Goal: Submit feedback/report problem: Submit feedback/report problem

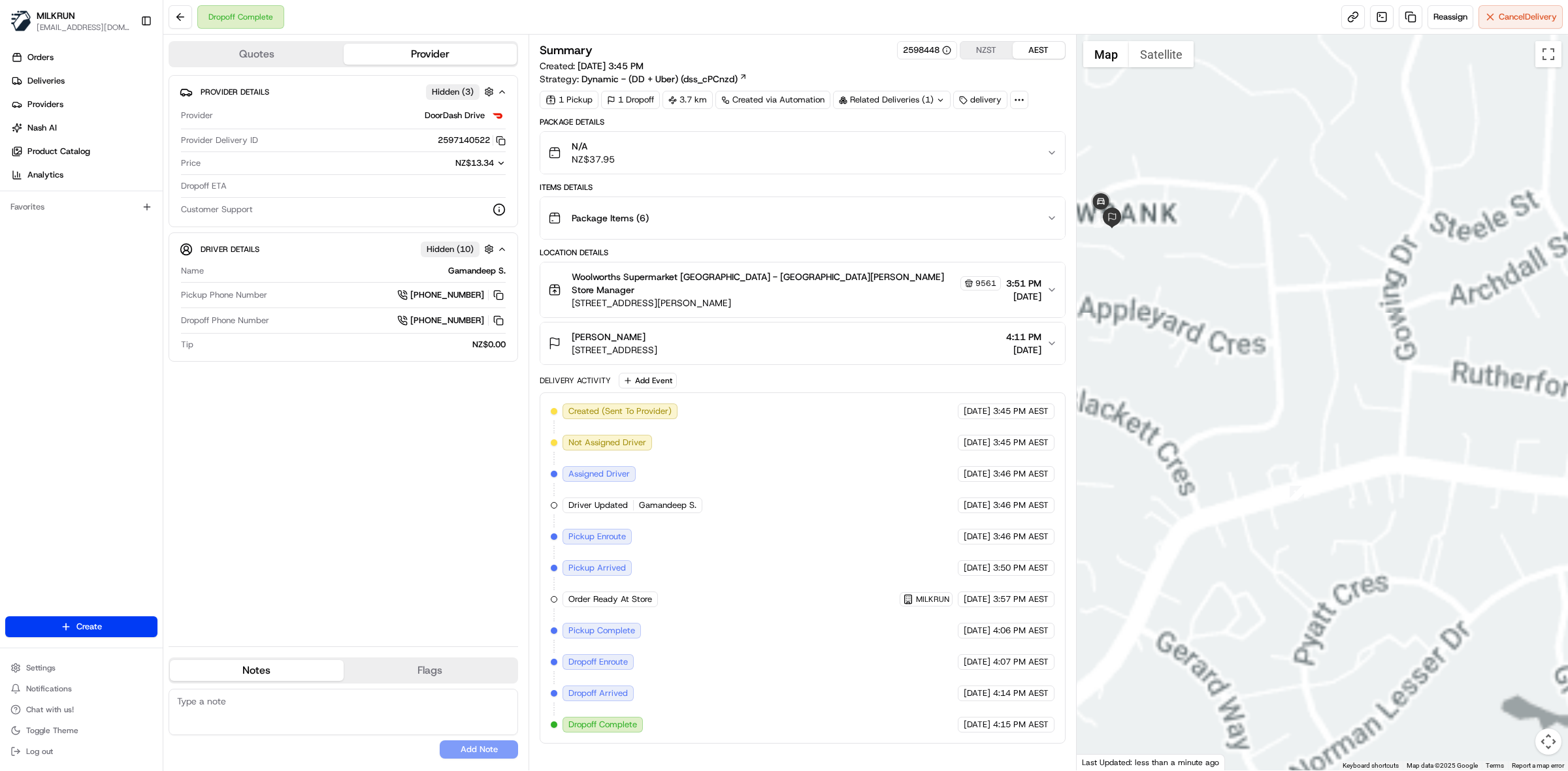
drag, startPoint x: 1161, startPoint y: 334, endPoint x: 1488, endPoint y: 579, distance: 408.6
click at [1543, 611] on div at bounding box center [1322, 402] width 492 height 736
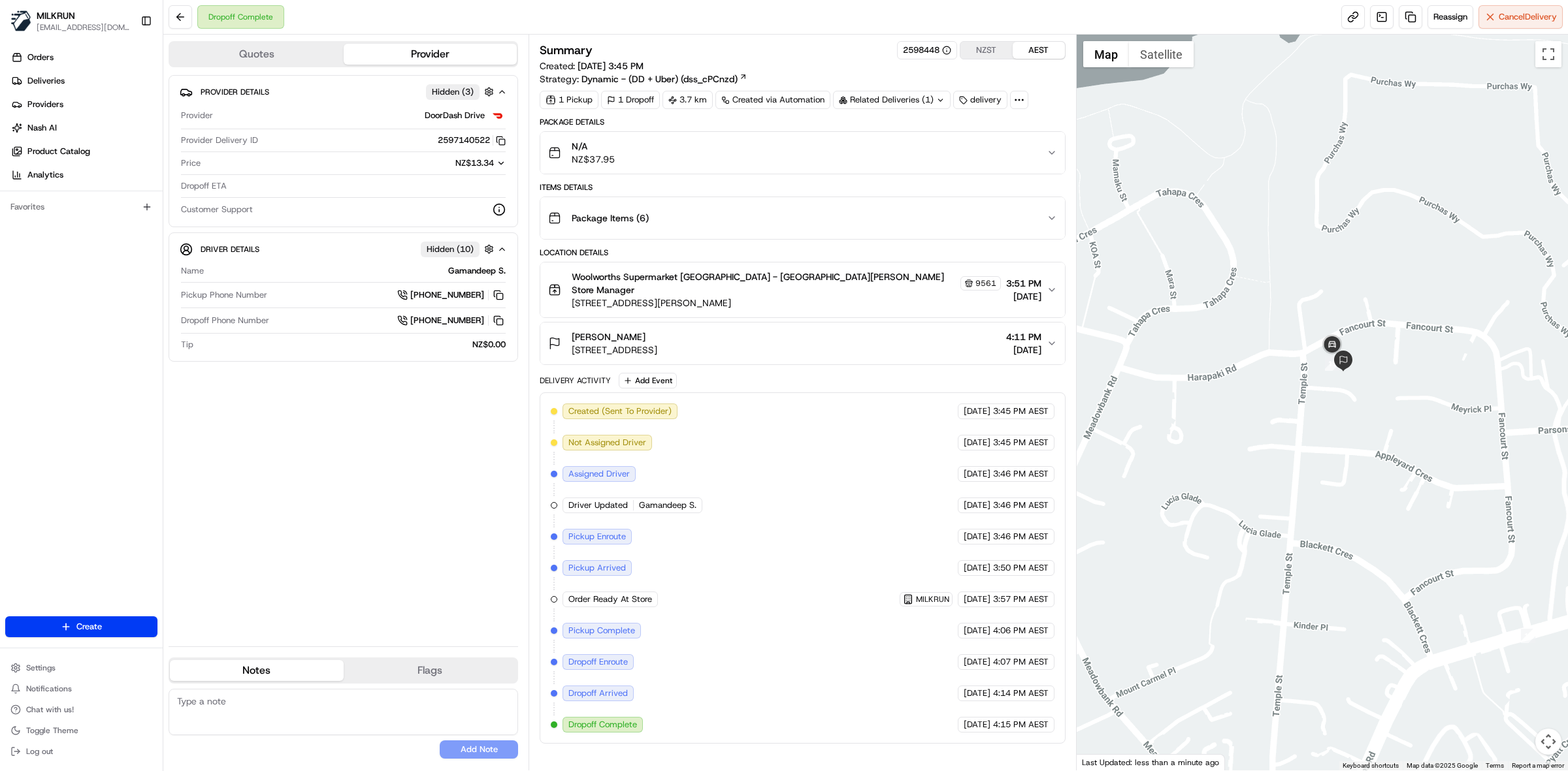
drag, startPoint x: 1126, startPoint y: 404, endPoint x: 1358, endPoint y: 543, distance: 270.5
click at [1358, 547] on div at bounding box center [1322, 402] width 492 height 736
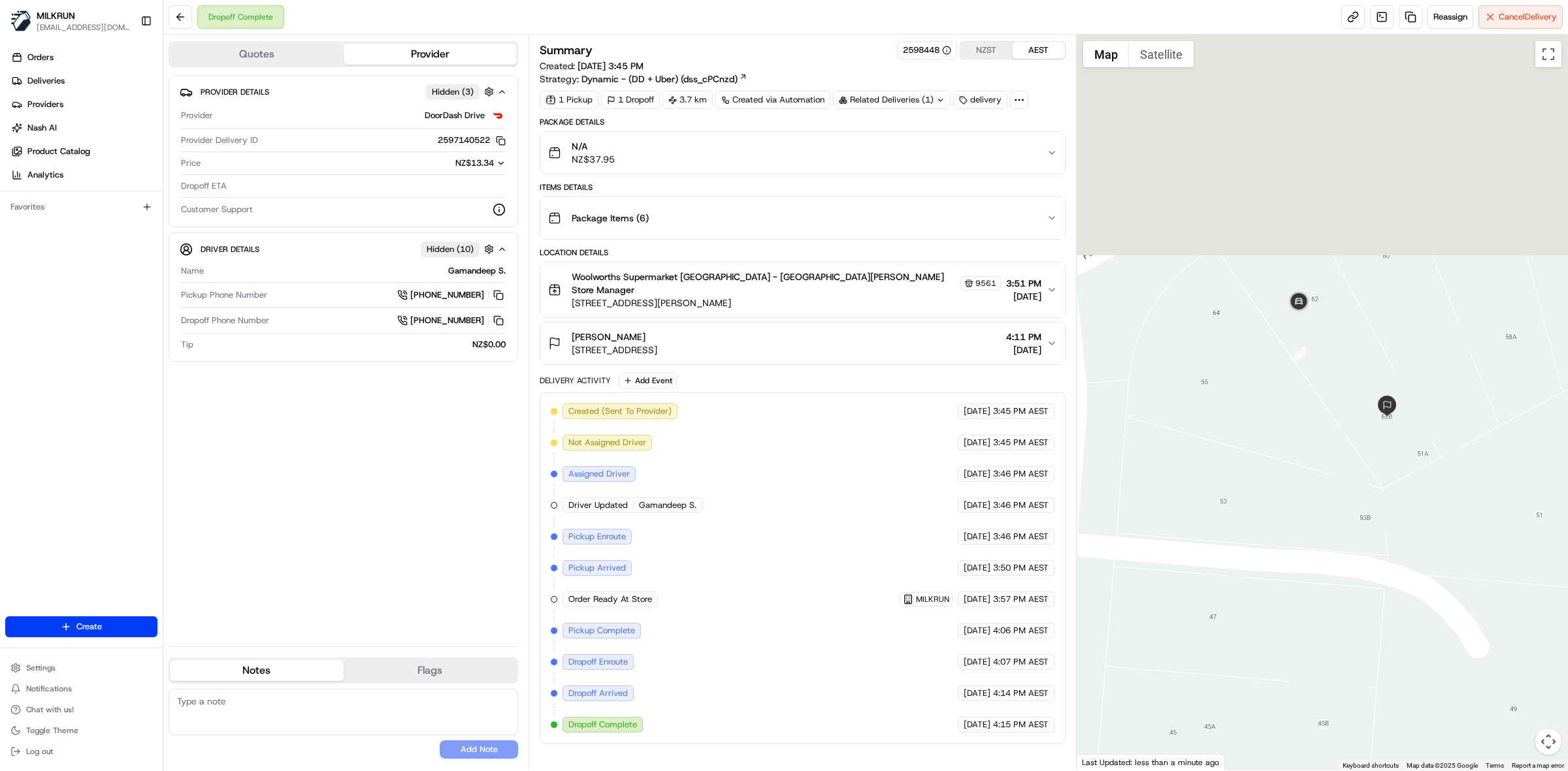
drag, startPoint x: 1412, startPoint y: 315, endPoint x: 1278, endPoint y: 637, distance: 348.8
click at [1280, 716] on div at bounding box center [1322, 402] width 492 height 736
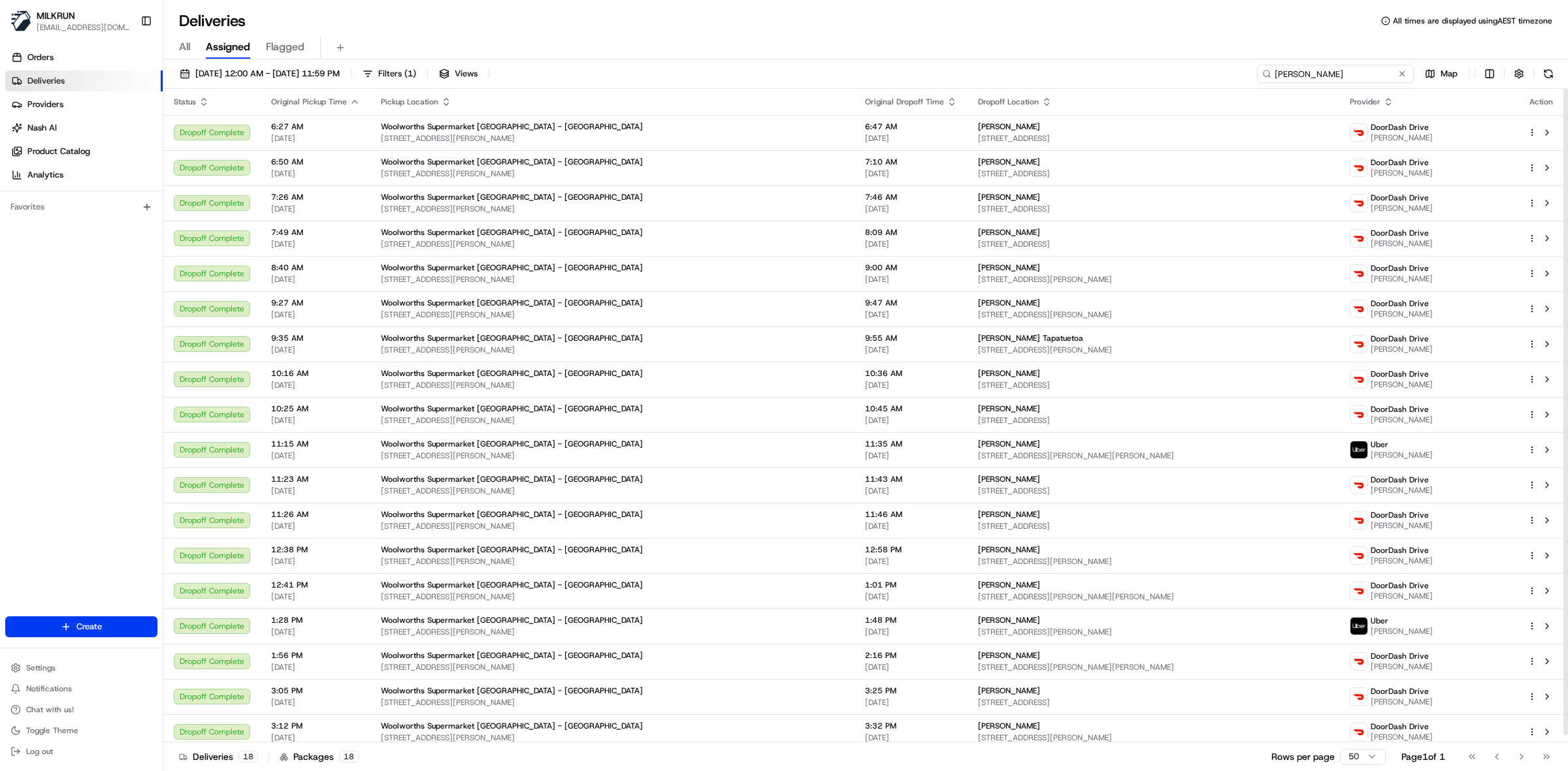
click at [1320, 76] on input "Sehulkumar P." at bounding box center [1335, 73] width 157 height 18
paste input "TUFEEQ UR REHMAN T."
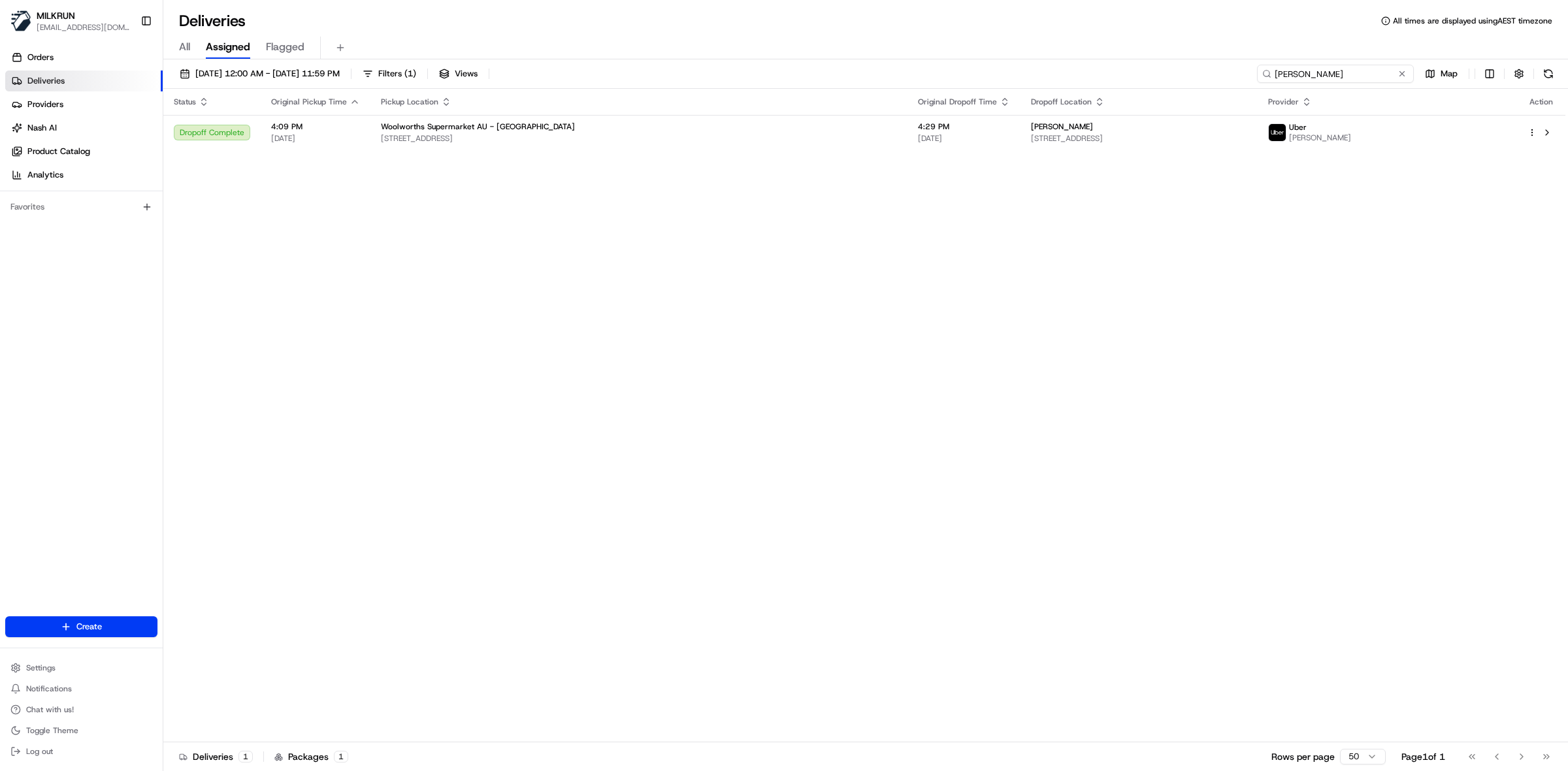
type input "TUFEEQ UR REHMAN T."
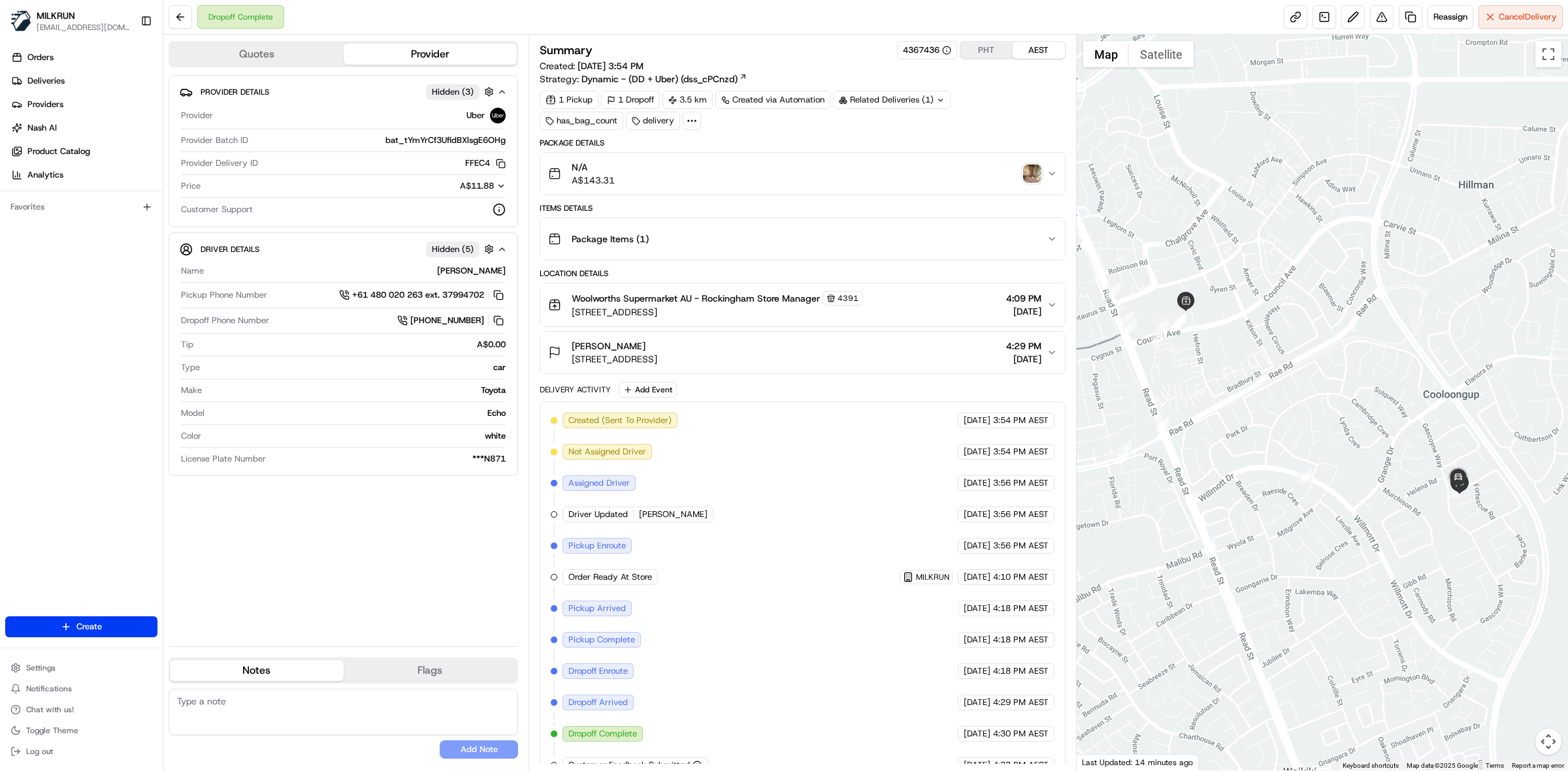
click at [1033, 175] on img "button" at bounding box center [1031, 173] width 18 height 18
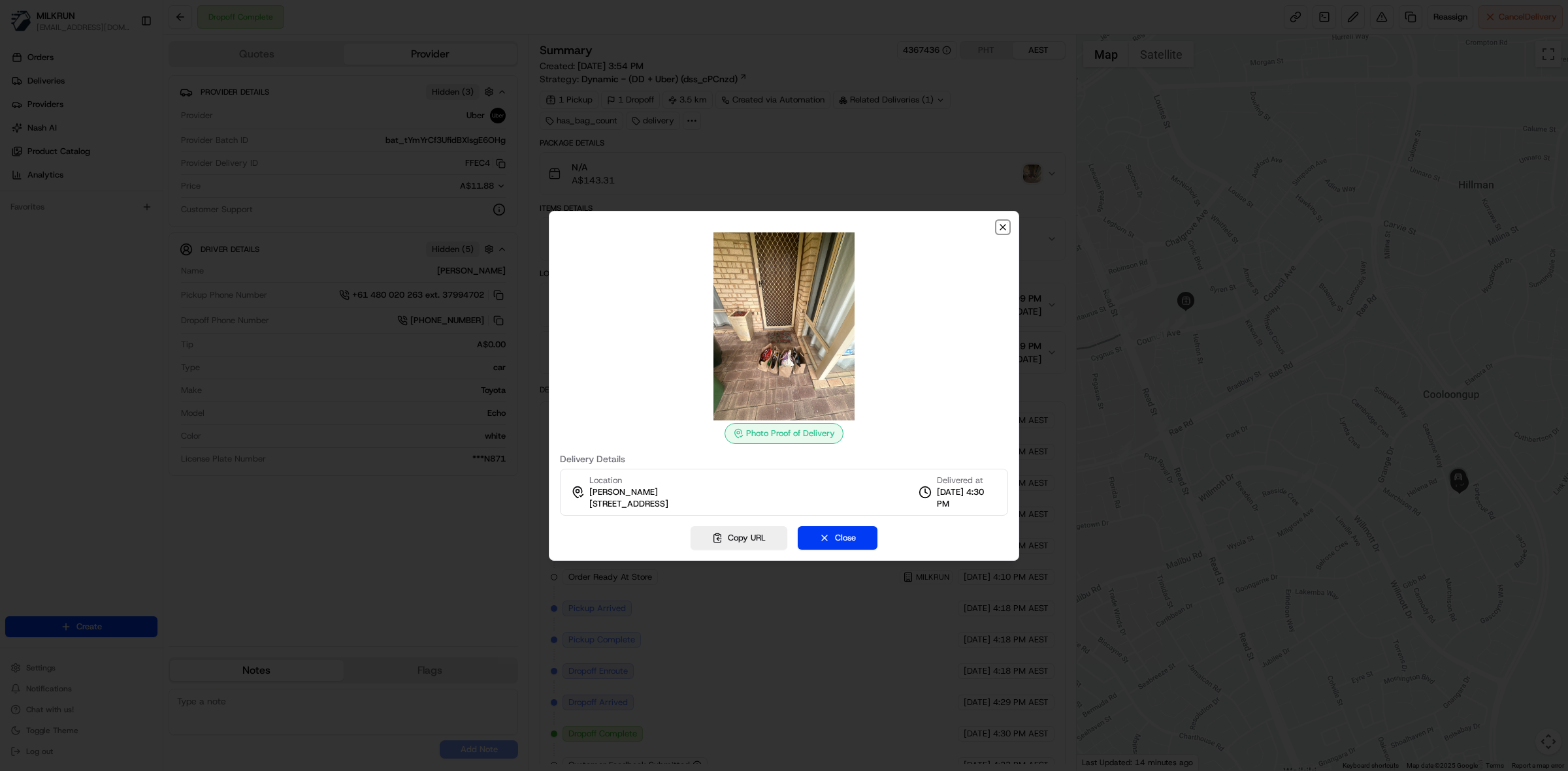
click at [1003, 228] on icon "button" at bounding box center [1003, 228] width 10 height 10
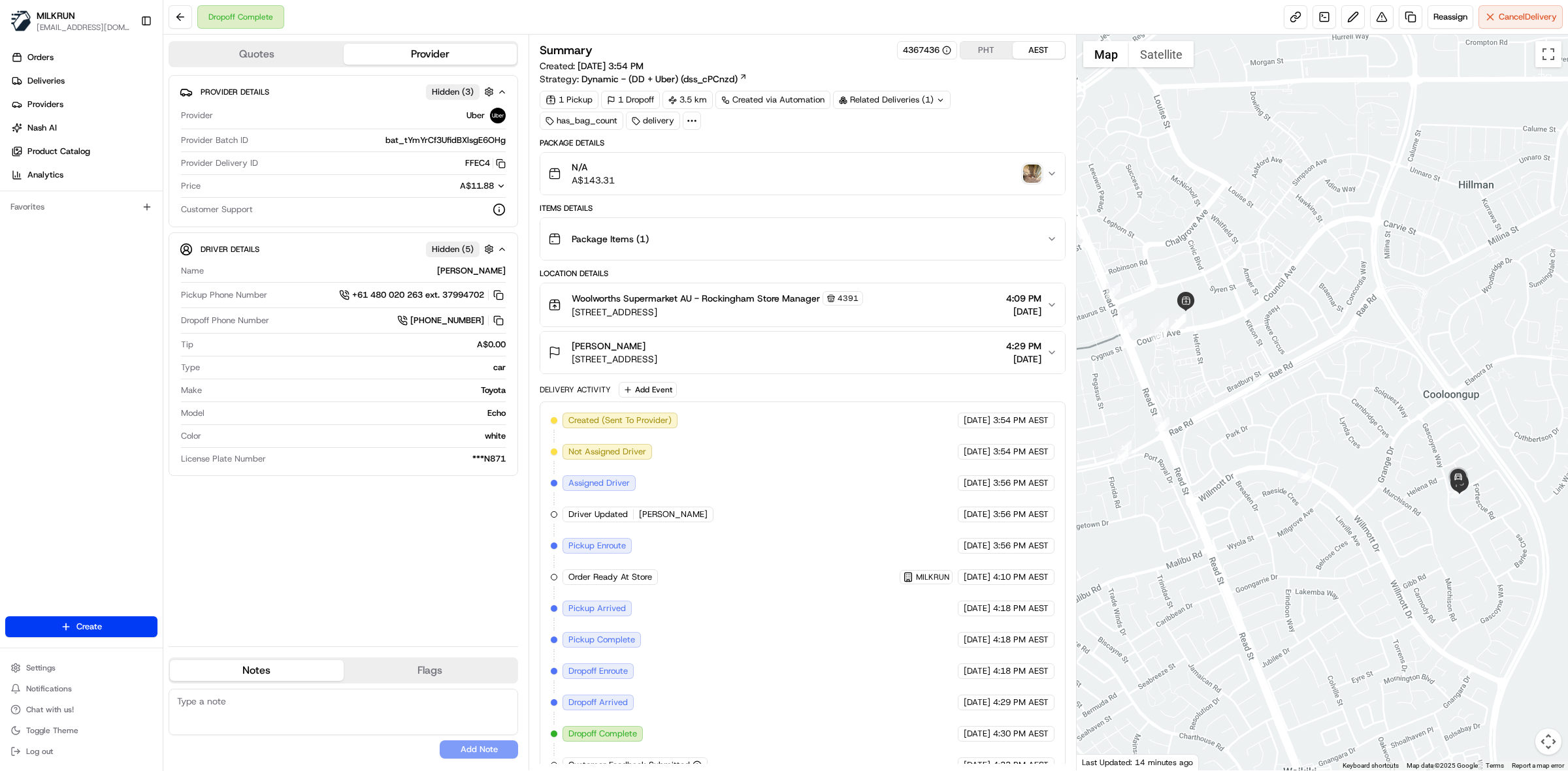
drag, startPoint x: 471, startPoint y: 276, endPoint x: 514, endPoint y: 277, distance: 43.0
click at [514, 277] on div "Driver Details Hidden ( 5 ) Name TUFEEQ UR REHMAN T. Pickup Phone Number +61 48…" at bounding box center [343, 355] width 349 height 244
copy div "TUFEEQ UR REHMAN T."
drag, startPoint x: 910, startPoint y: 361, endPoint x: 902, endPoint y: 359, distance: 8.2
click at [910, 361] on div "Nathan Blanchard 4 Wooramel Way, Cooloongup, WA 6168, AU 4:29 PM 23/08/2025" at bounding box center [797, 353] width 498 height 26
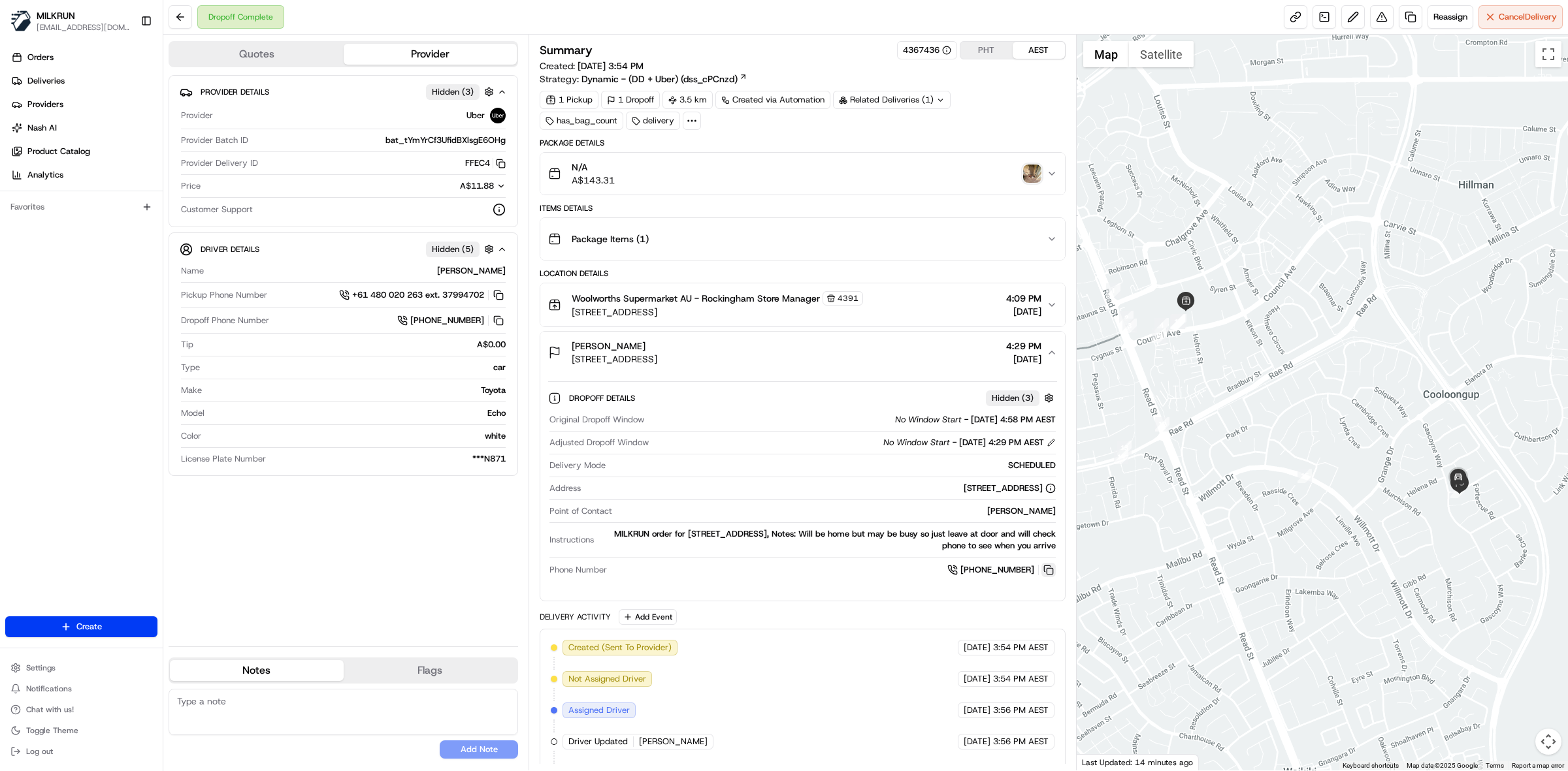
click at [1046, 574] on button at bounding box center [1048, 570] width 15 height 15
drag, startPoint x: 1046, startPoint y: 574, endPoint x: 662, endPoint y: 39, distance: 658.5
click at [1047, 574] on button at bounding box center [1048, 570] width 15 height 15
click at [902, 307] on div "Woolworths Supermarket AU - Rockingham Store Manager 4391 1 Council Avenue, Roc…" at bounding box center [797, 305] width 498 height 27
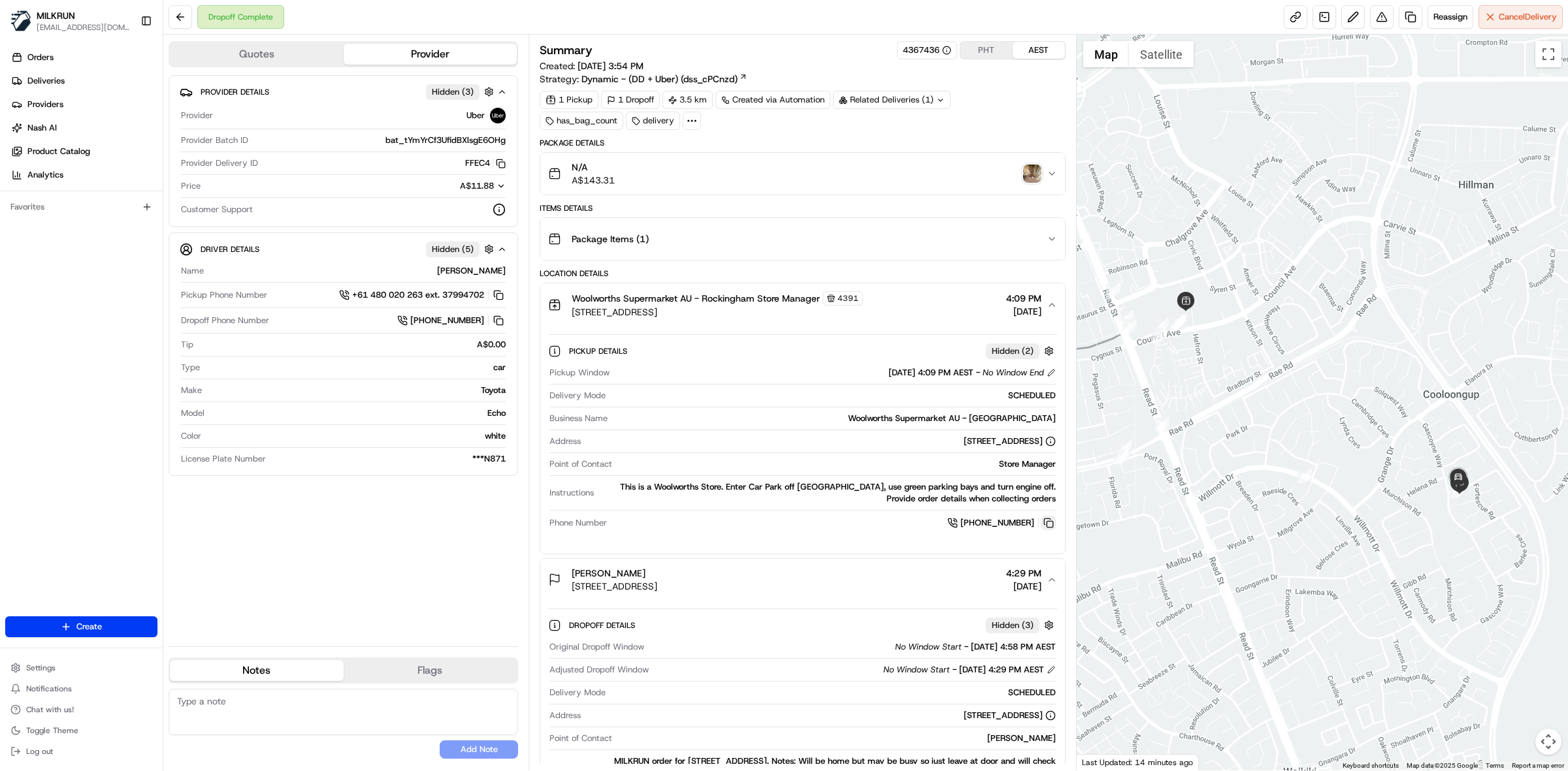
click at [1047, 525] on button at bounding box center [1048, 523] width 15 height 15
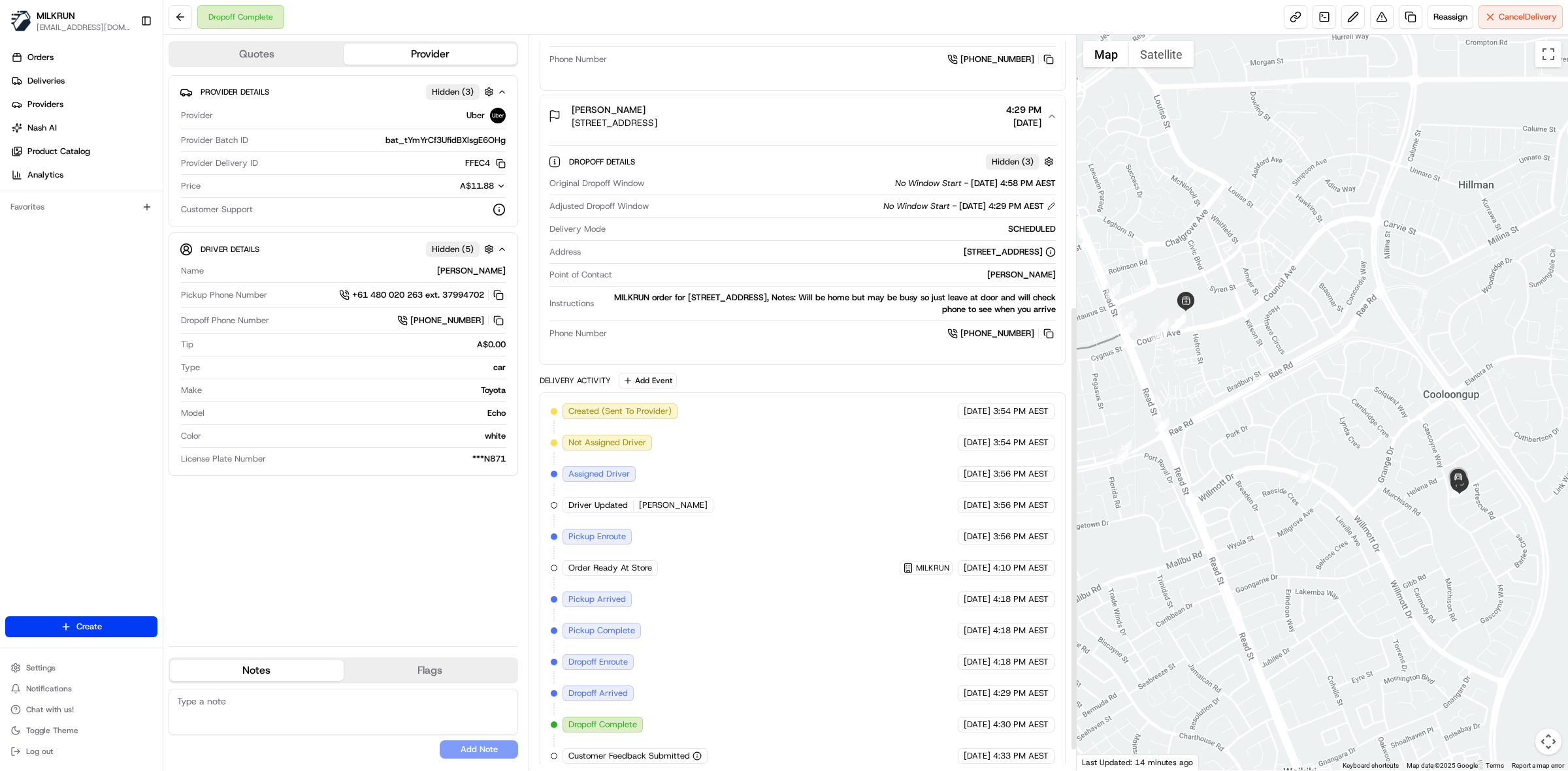
scroll to position [482, 0]
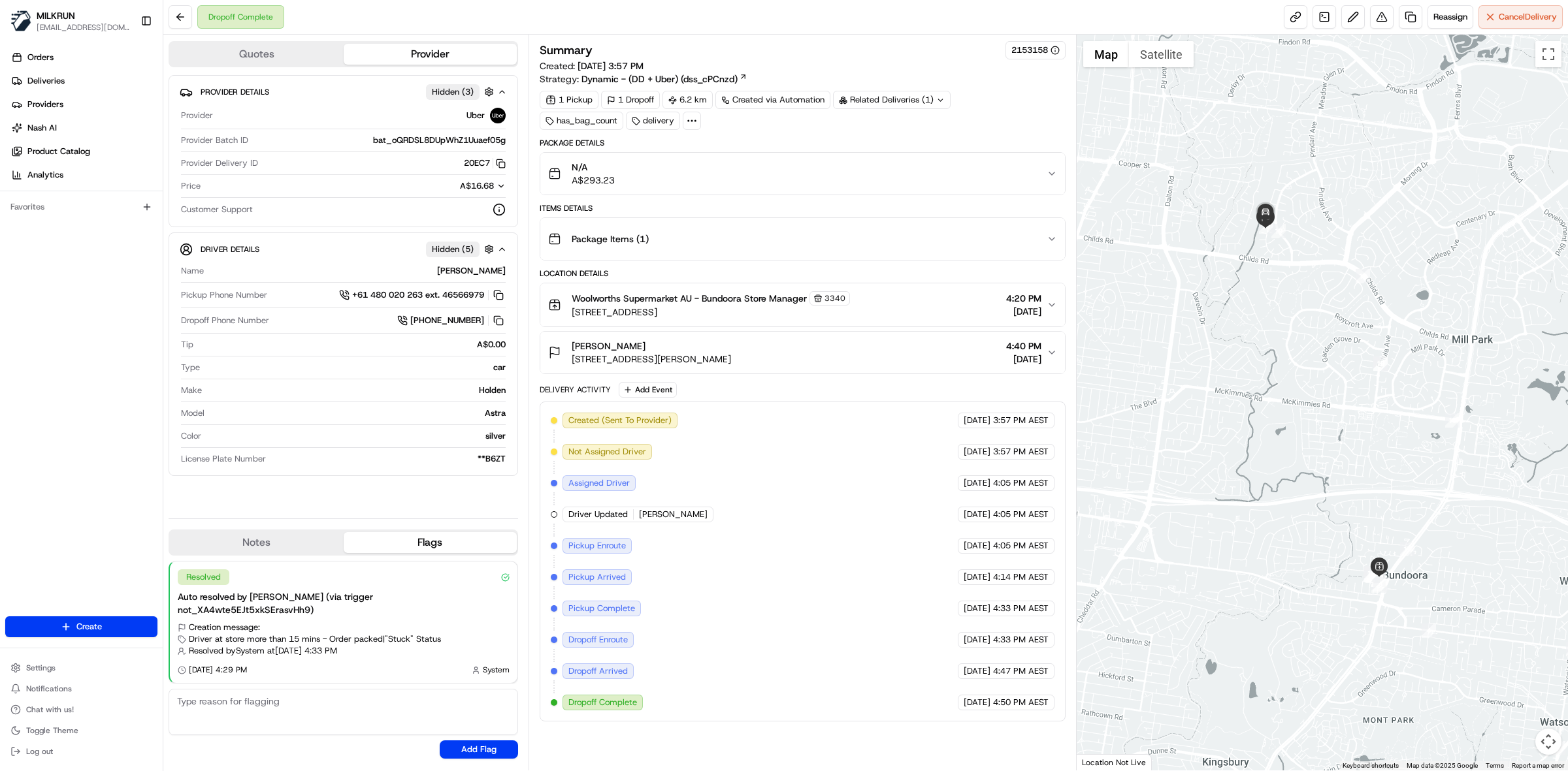
click at [899, 311] on div "Woolworths Supermarket AU - Bundoora Store Manager 3340 69-85 Plenty Rd, Bundoo…" at bounding box center [797, 305] width 498 height 27
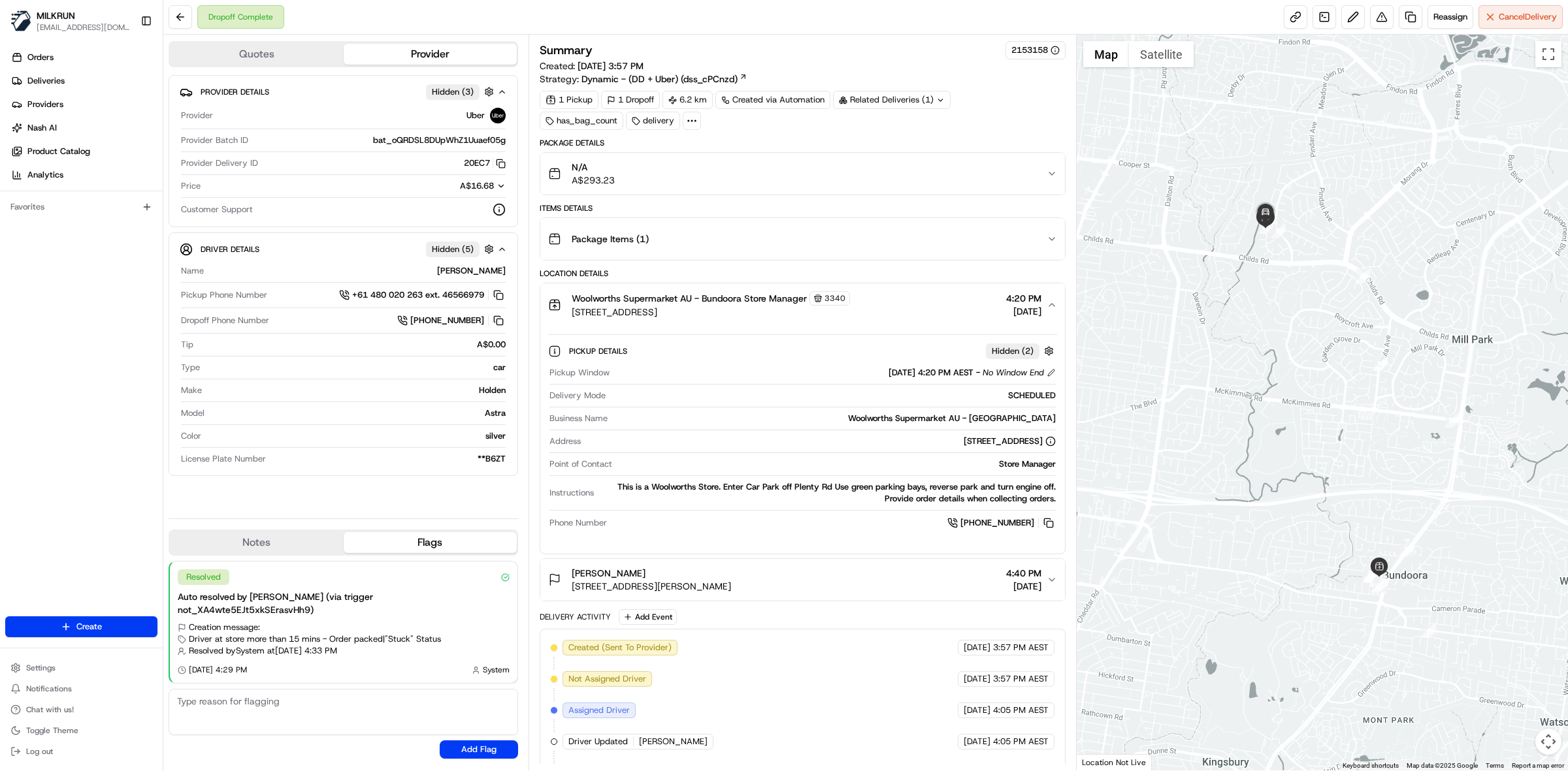
drag, startPoint x: 1052, startPoint y: 527, endPoint x: 1038, endPoint y: 500, distance: 30.4
click at [1052, 526] on button at bounding box center [1048, 523] width 15 height 15
drag, startPoint x: 411, startPoint y: 269, endPoint x: 482, endPoint y: 280, distance: 71.8
click at [482, 280] on div "Name ABDELRHMAN MOHAMMED ALI SHABBAN A." at bounding box center [343, 274] width 325 height 18
drag, startPoint x: 321, startPoint y: 273, endPoint x: 487, endPoint y: 281, distance: 166.2
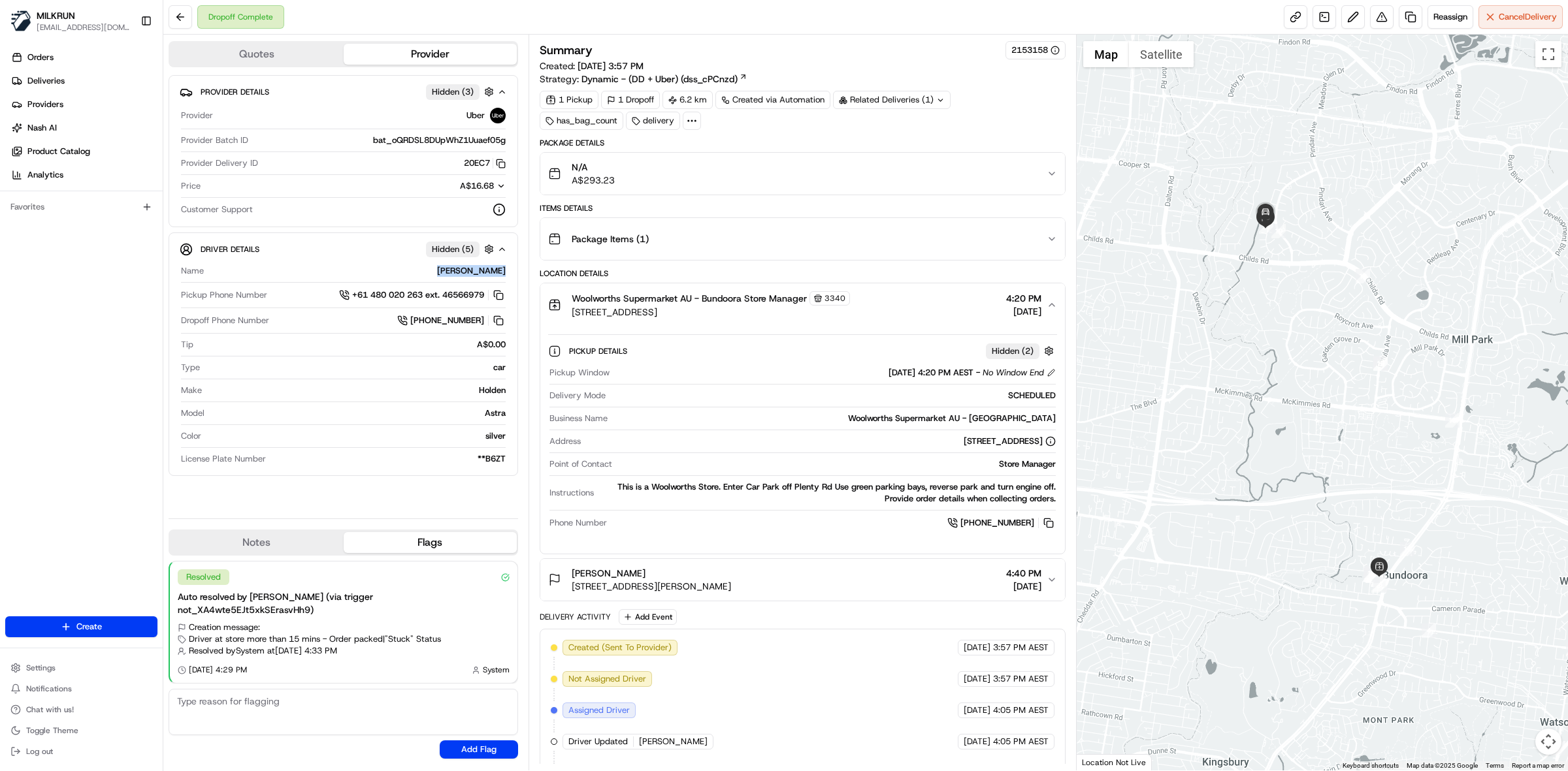
click at [487, 281] on div "Name ABDELRHMAN MOHAMMED ALI SHABBAN A." at bounding box center [343, 274] width 325 height 18
copy div "ABDELRHMAN MOHAMMED ALI SHABBAN A."
click at [1380, 15] on button at bounding box center [1381, 16] width 23 height 23
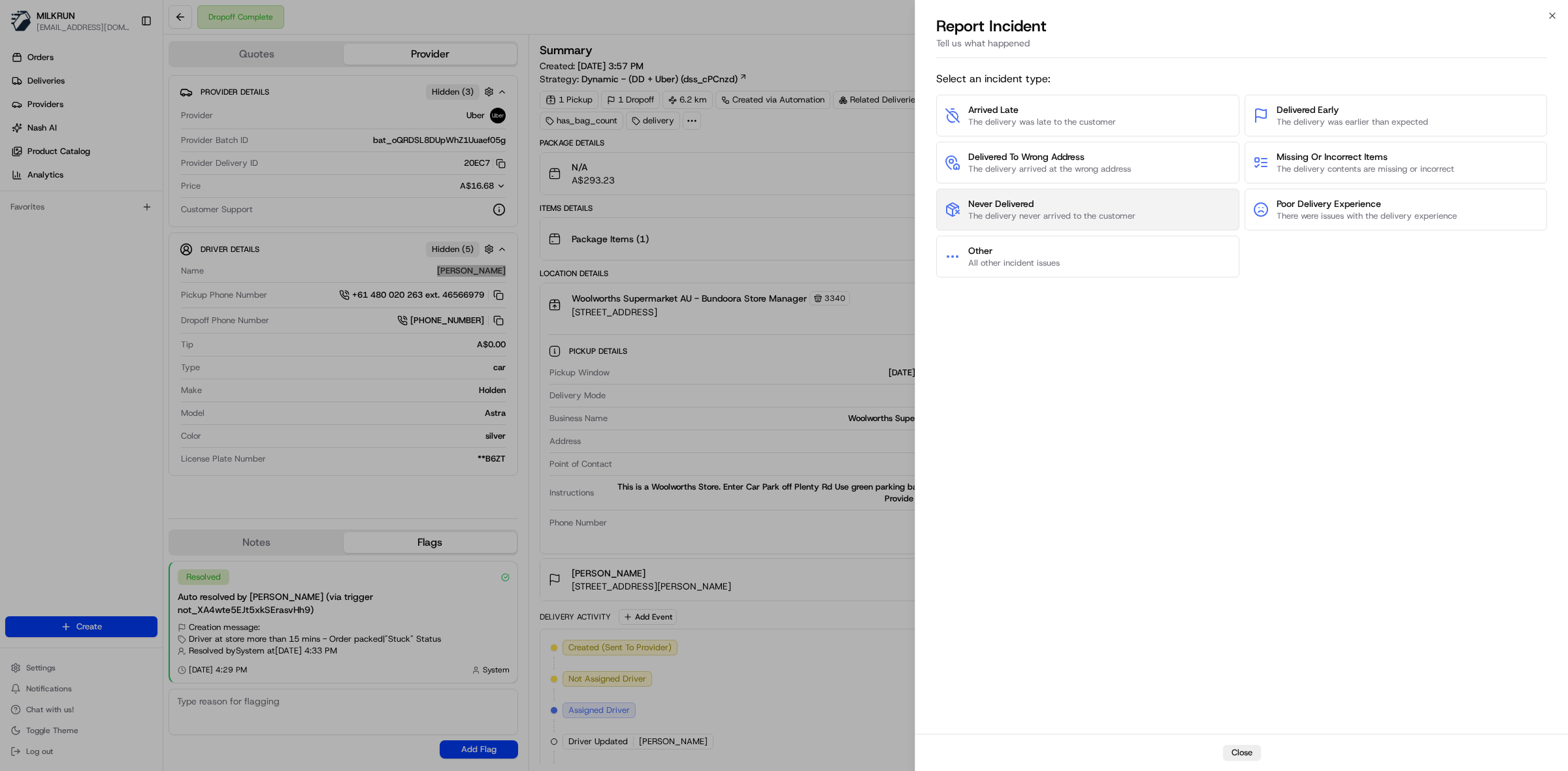
click at [1063, 206] on span "Never Delivered" at bounding box center [1051, 203] width 167 height 13
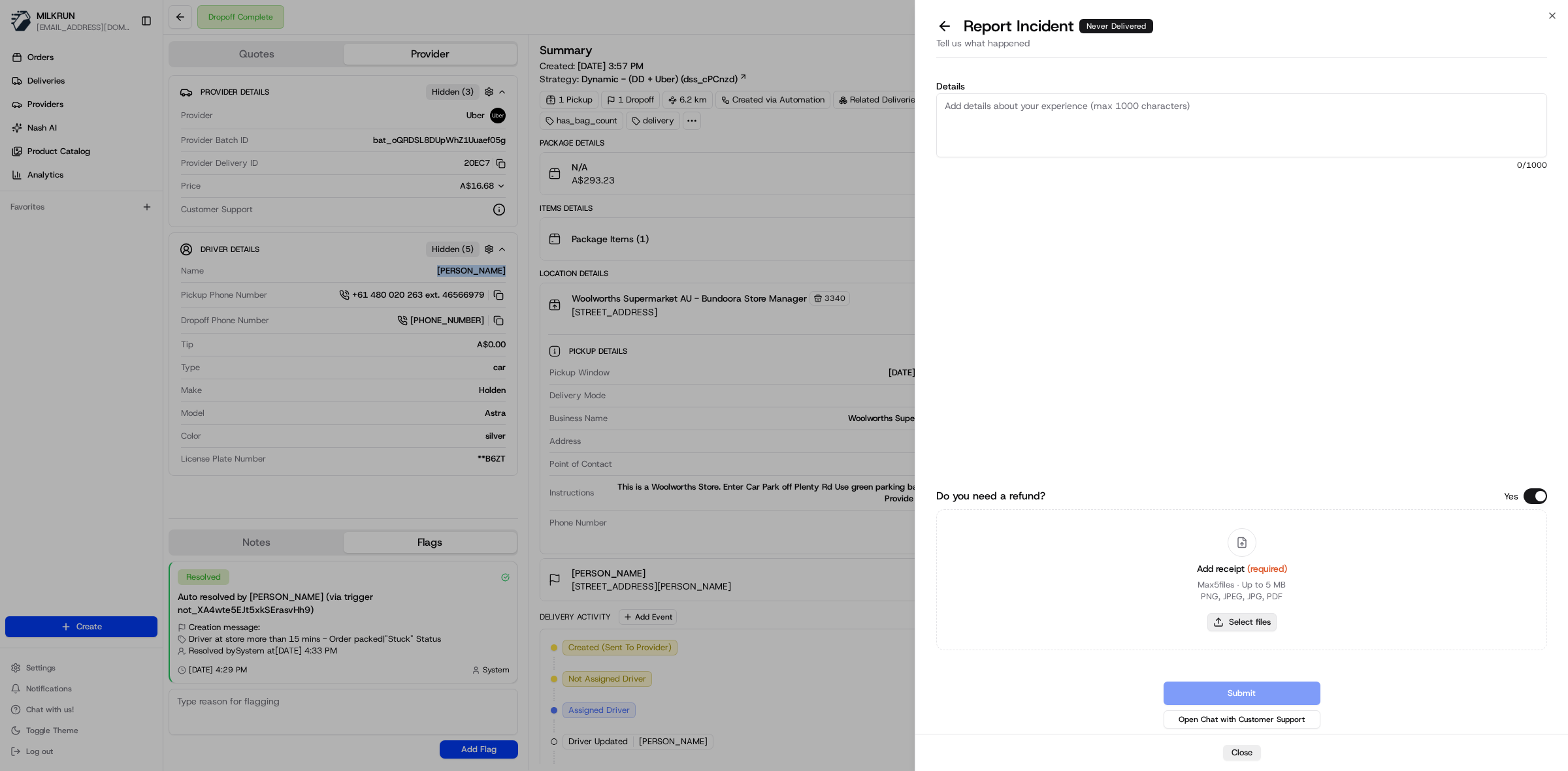
click at [1240, 615] on button "Select files" at bounding box center [1242, 622] width 70 height 18
type input "C:\fakepath\Screenshot 2025-08-23 172552.png"
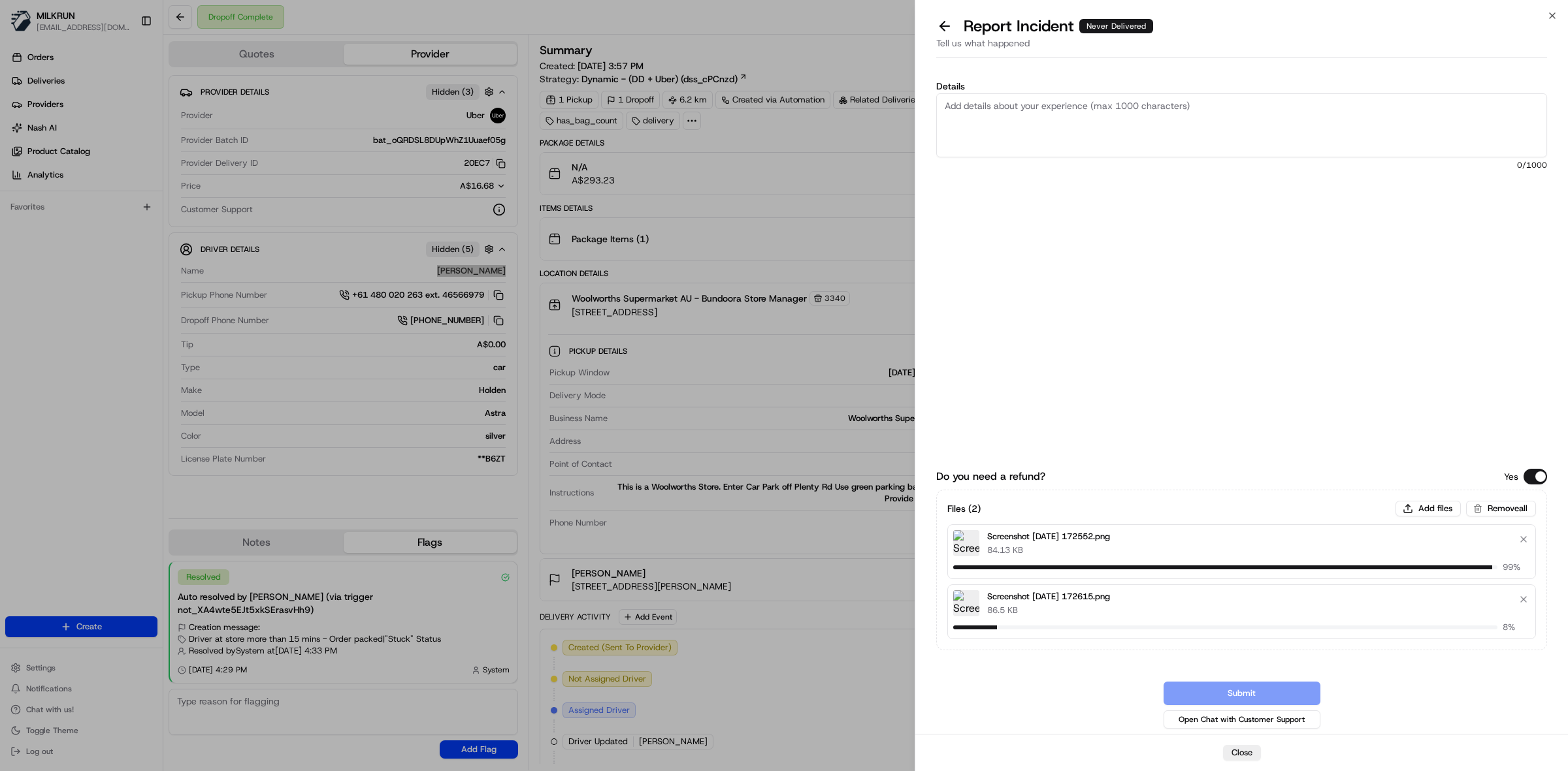
click at [981, 131] on textarea "Details" at bounding box center [1241, 125] width 611 height 64
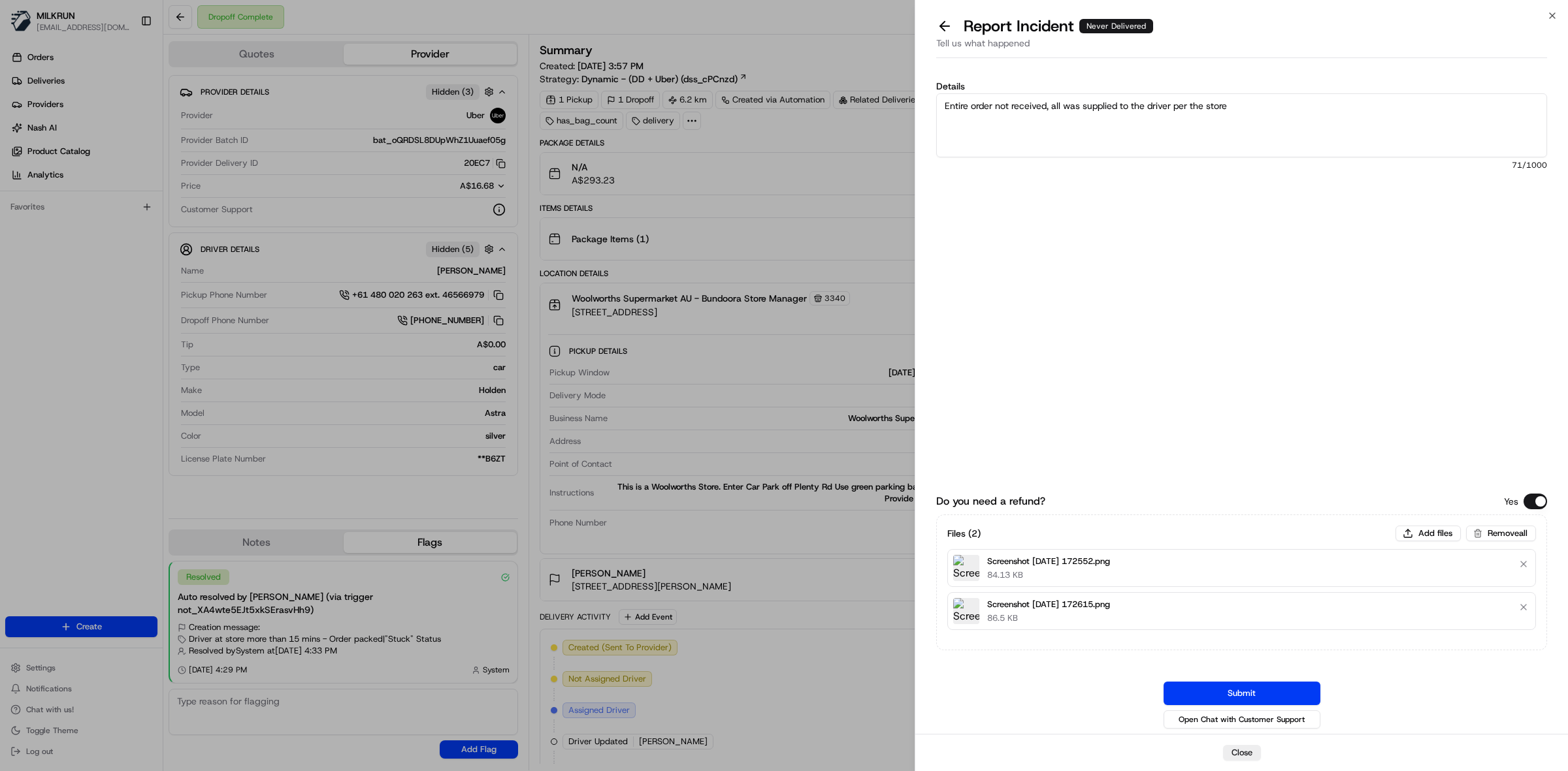
click at [1255, 108] on textarea "Entire order not received, all was supplied to the driver per the store" at bounding box center [1241, 125] width 611 height 64
click at [1255, 108] on textarea "Entire order not received, all was supplied to the driver per the store." at bounding box center [1241, 125] width 611 height 64
paste textarea "Red Onions 4.50 Brown onions 4.00 Cherry tomatoes 3.95 Green apples 6.65 Pears …"
drag, startPoint x: 1346, startPoint y: 108, endPoint x: 1363, endPoint y: 109, distance: 17.0
click at [1347, 108] on textarea "Entire order not received, all was supplied to the driver per the store. Reques…" at bounding box center [1241, 125] width 611 height 64
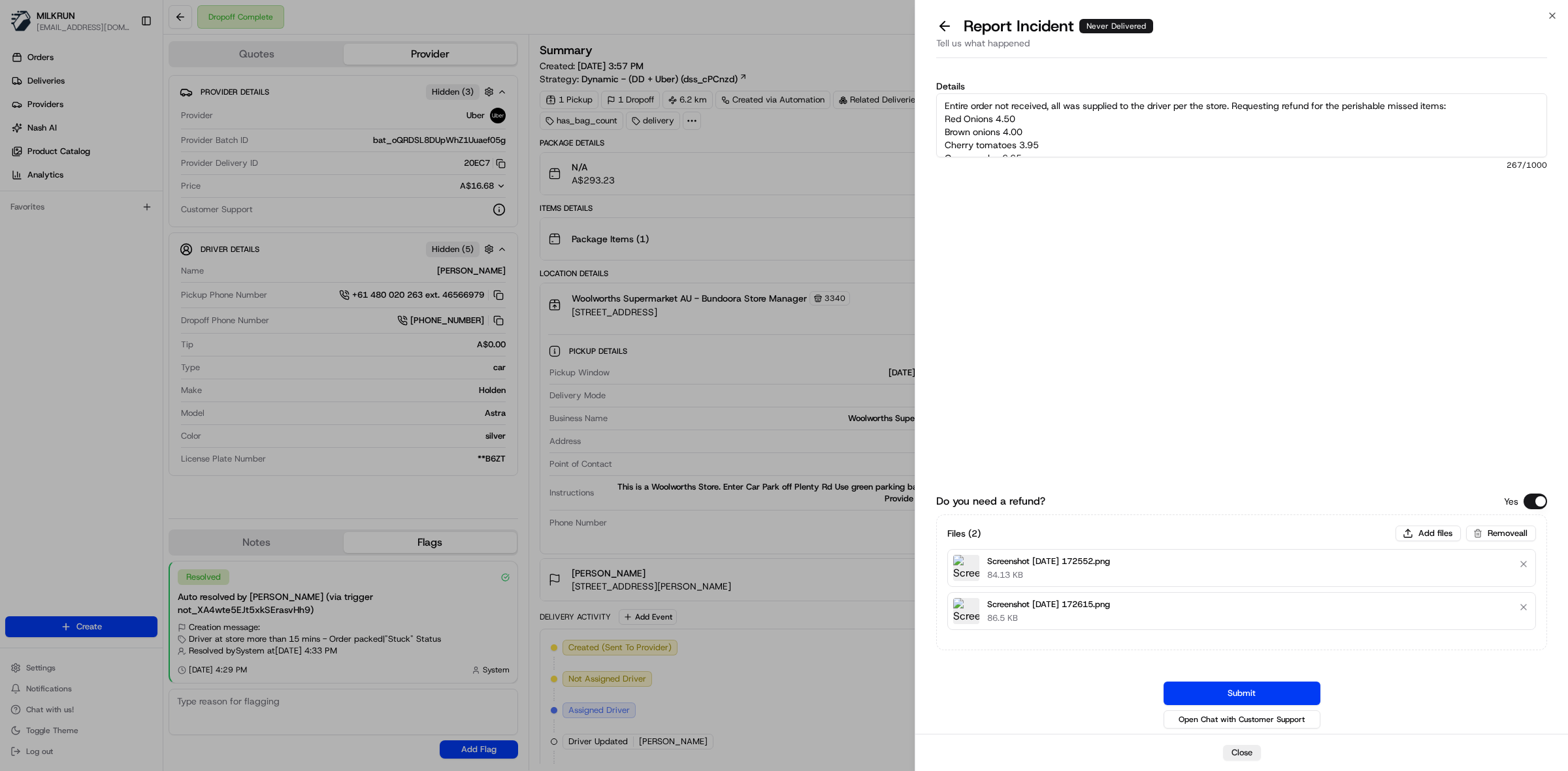
type textarea "Entire order not received, all was supplied to the driver per the store. Reques…"
click at [1285, 690] on button "Submit" at bounding box center [1242, 693] width 157 height 23
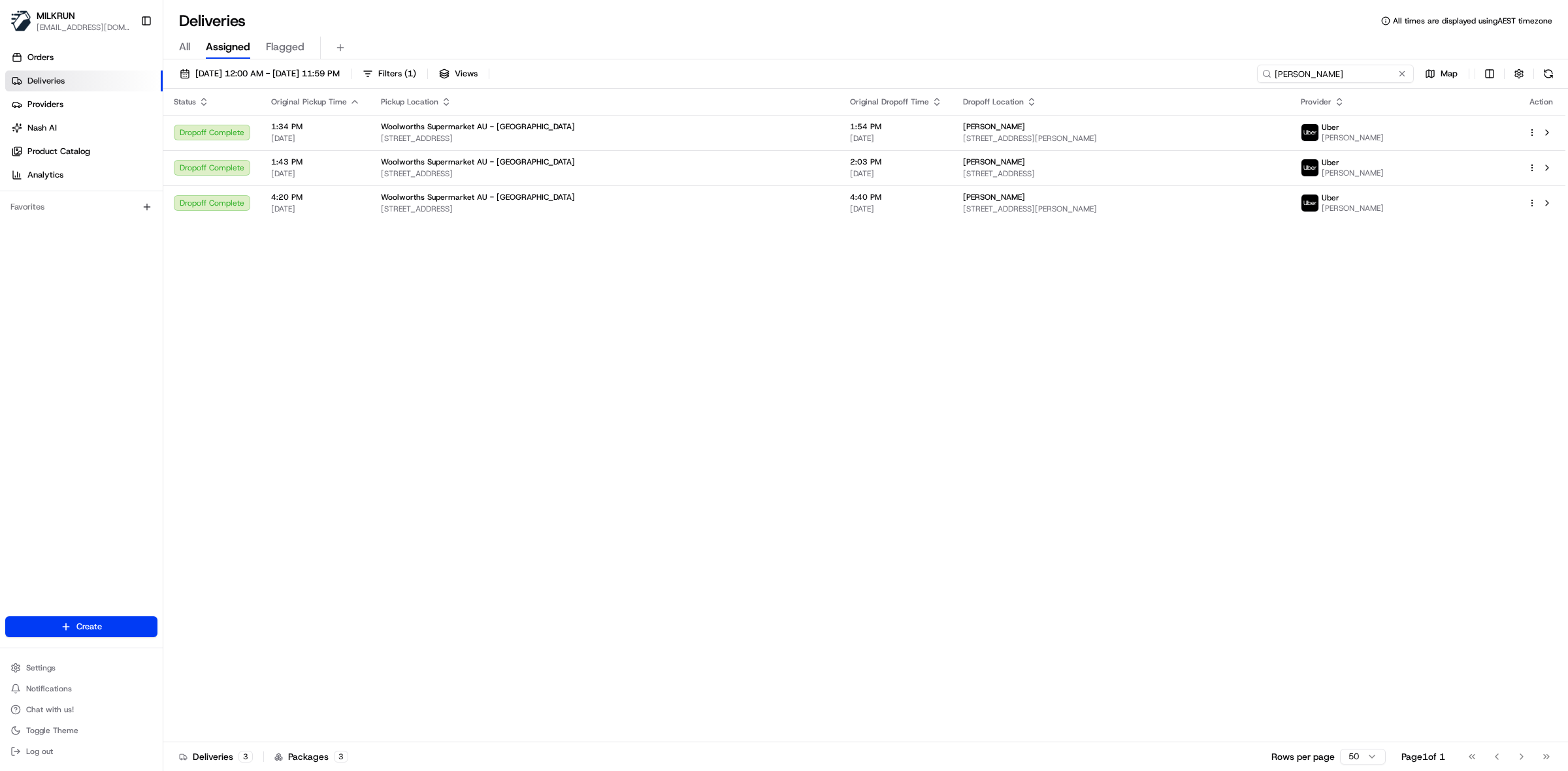
click at [1298, 72] on input "[PERSON_NAME]" at bounding box center [1335, 73] width 157 height 18
paste input "6dd6c2cd-9ffb-4a4f-a950-cc9c29252f51"
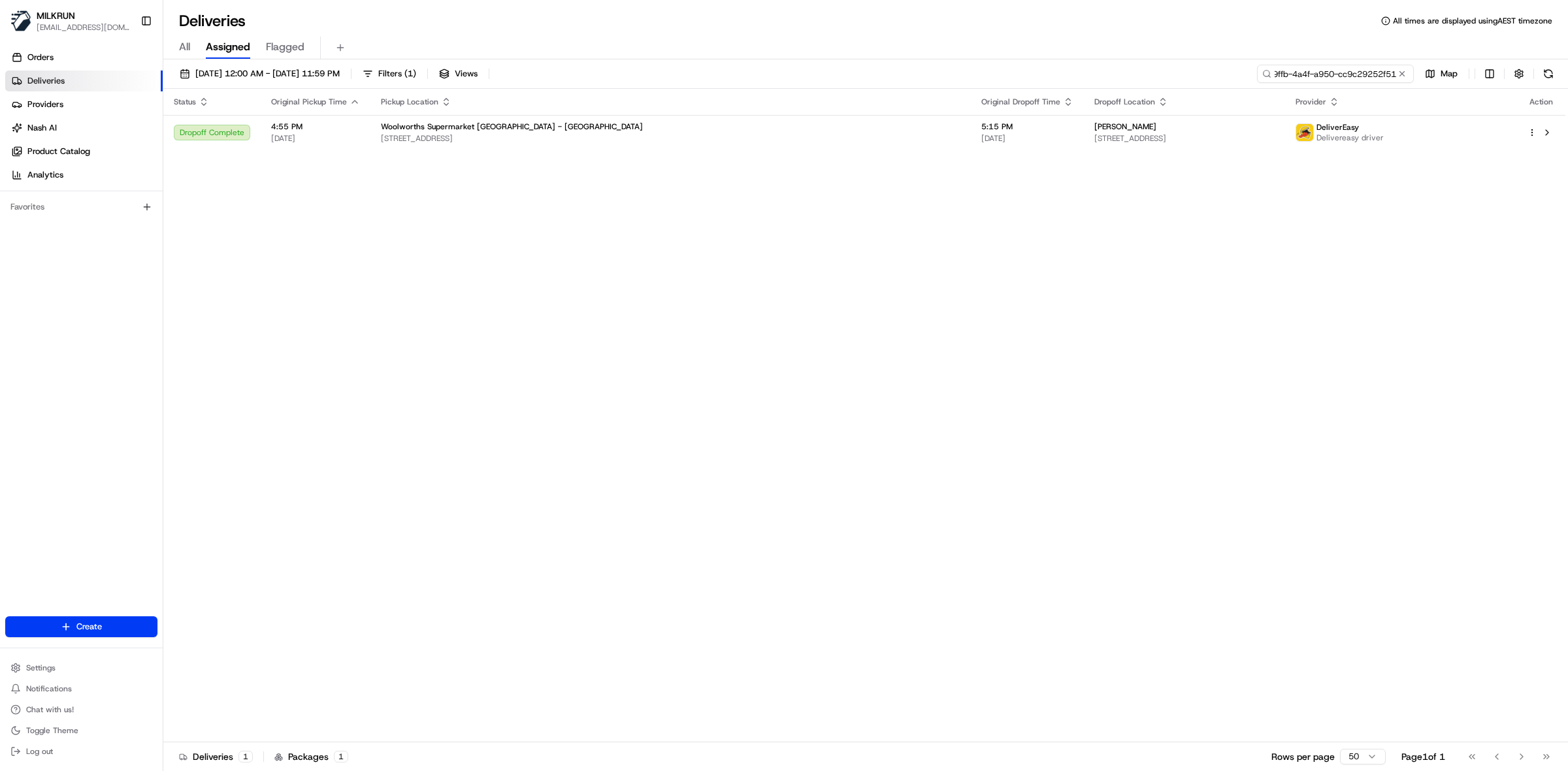
type input "6dd6c2cd-9ffb-4a4f-a950-cc9c29252f51"
